Goal: Task Accomplishment & Management: Use online tool/utility

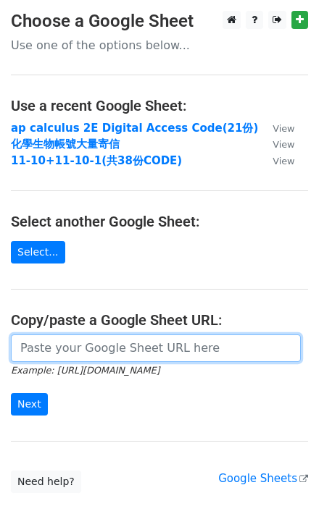
click at [41, 348] on input "url" at bounding box center [156, 349] width 290 height 28
paste input "[URL][DOMAIN_NAME]"
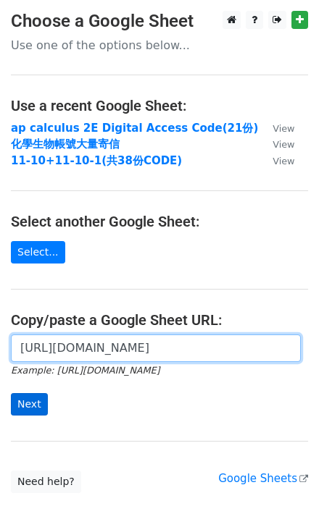
type input "[URL][DOMAIN_NAME]"
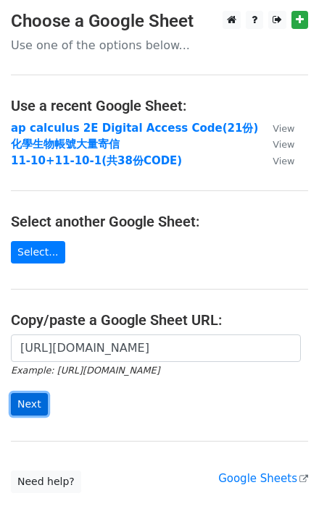
scroll to position [0, 0]
click at [33, 406] on input "Next" at bounding box center [29, 404] width 37 height 22
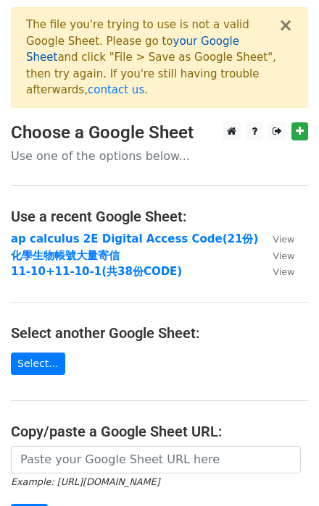
click at [186, 44] on link "your Google Sheet" at bounding box center [132, 50] width 213 height 30
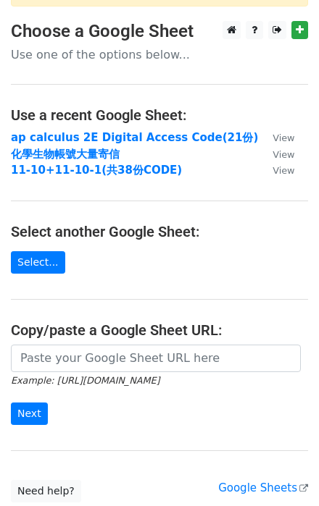
scroll to position [174, 0]
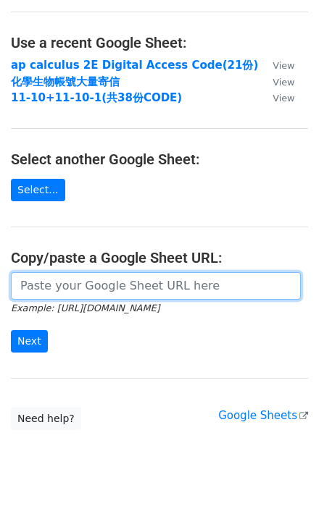
click at [71, 272] on input "url" at bounding box center [156, 286] width 290 height 28
paste input "[URL][DOMAIN_NAME]"
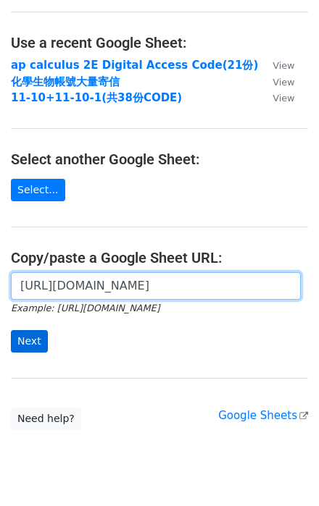
type input "[URL][DOMAIN_NAME]"
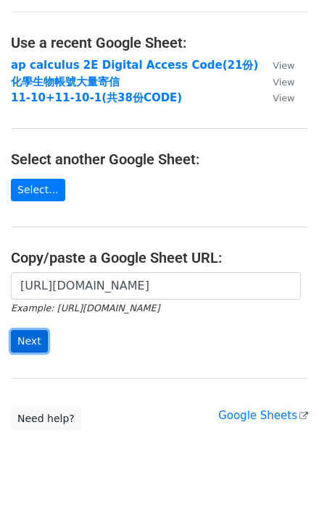
click at [29, 330] on input "Next" at bounding box center [29, 341] width 37 height 22
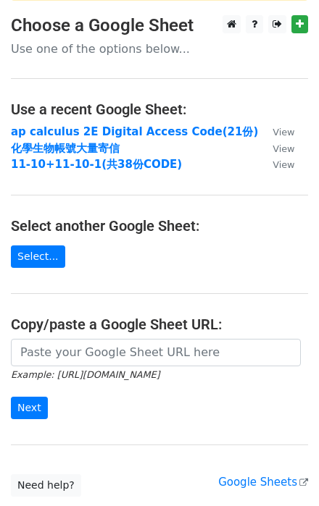
scroll to position [116, 0]
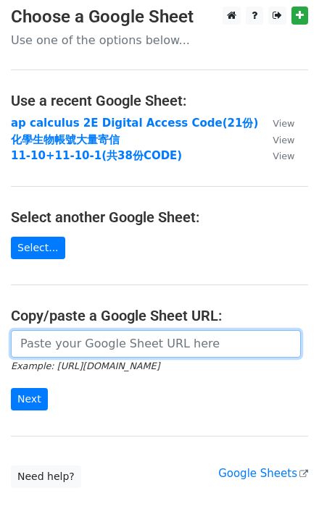
click at [70, 330] on input "url" at bounding box center [156, 344] width 290 height 28
paste input "https://docs.google.com/spreadsheets/d/1UKkV_BmrdV04zNRxHkXnqR92byaWLbCohVB-Es9…"
type input "https://docs.google.com/spreadsheets/d/1UKkV_BmrdV04zNRxHkXnqR92byaWLbCohVB-Es9…"
click at [11, 388] on input "Next" at bounding box center [29, 399] width 37 height 22
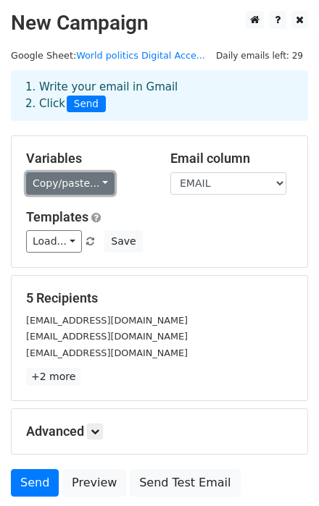
click at [103, 187] on link "Copy/paste..." at bounding box center [70, 183] width 88 height 22
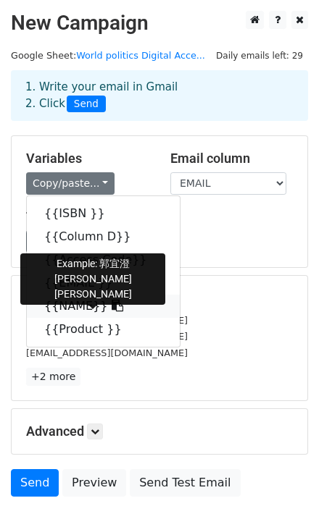
click at [112, 306] on icon at bounding box center [118, 306] width 12 height 12
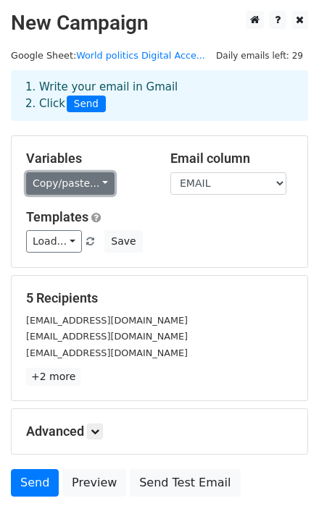
click at [98, 180] on link "Copy/paste..." at bounding box center [70, 183] width 88 height 22
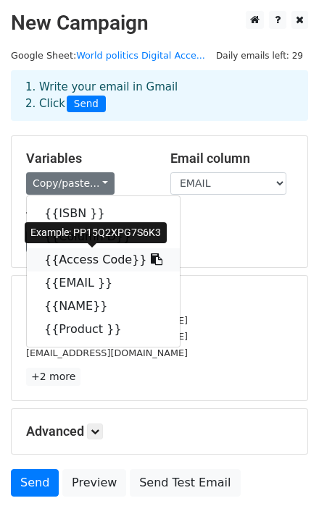
click at [151, 256] on icon at bounding box center [157, 259] width 12 height 12
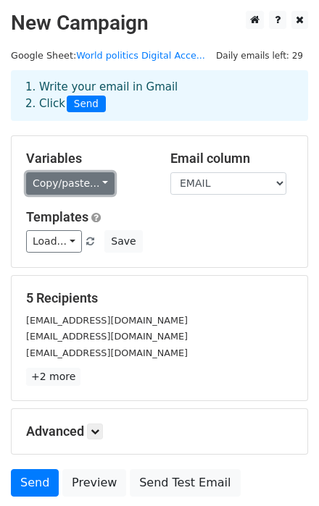
click at [105, 186] on link "Copy/paste..." at bounding box center [70, 183] width 88 height 22
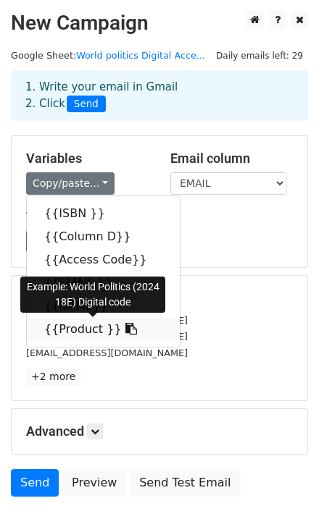
click at [125, 327] on icon at bounding box center [131, 329] width 12 height 12
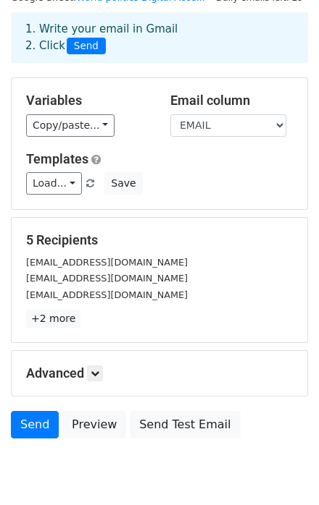
scroll to position [113, 0]
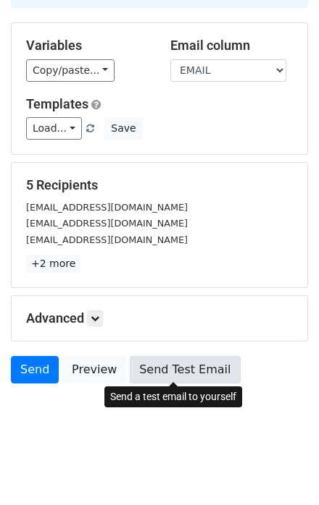
click at [182, 368] on link "Send Test Email" at bounding box center [185, 370] width 110 height 28
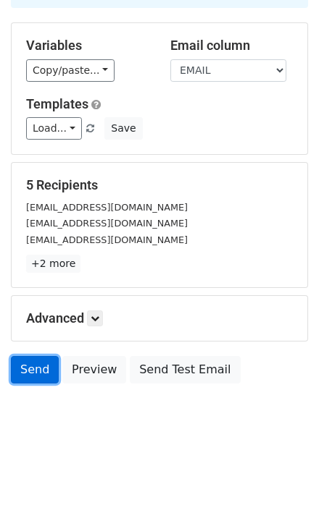
click at [36, 366] on link "Send" at bounding box center [35, 370] width 48 height 28
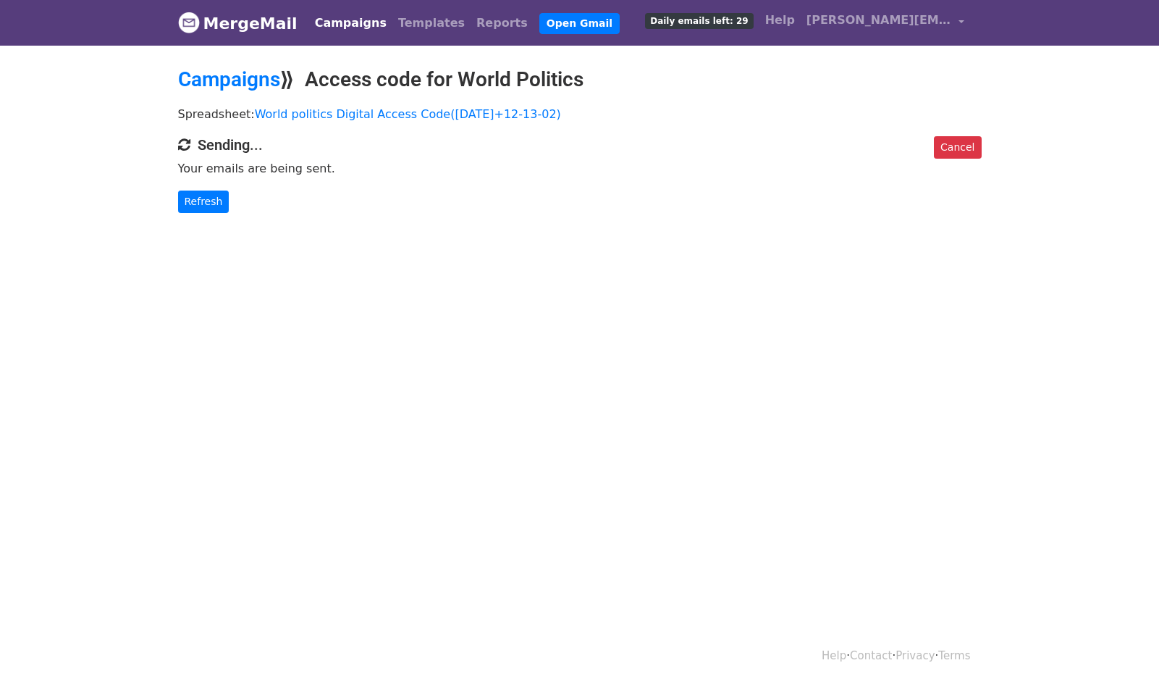
click at [669, 296] on html "MergeMail Campaigns Templates Reports Open Gmail Daily emails left: 29 Help [EM…" at bounding box center [579, 342] width 1159 height 684
